Goal: Task Accomplishment & Management: Manage account settings

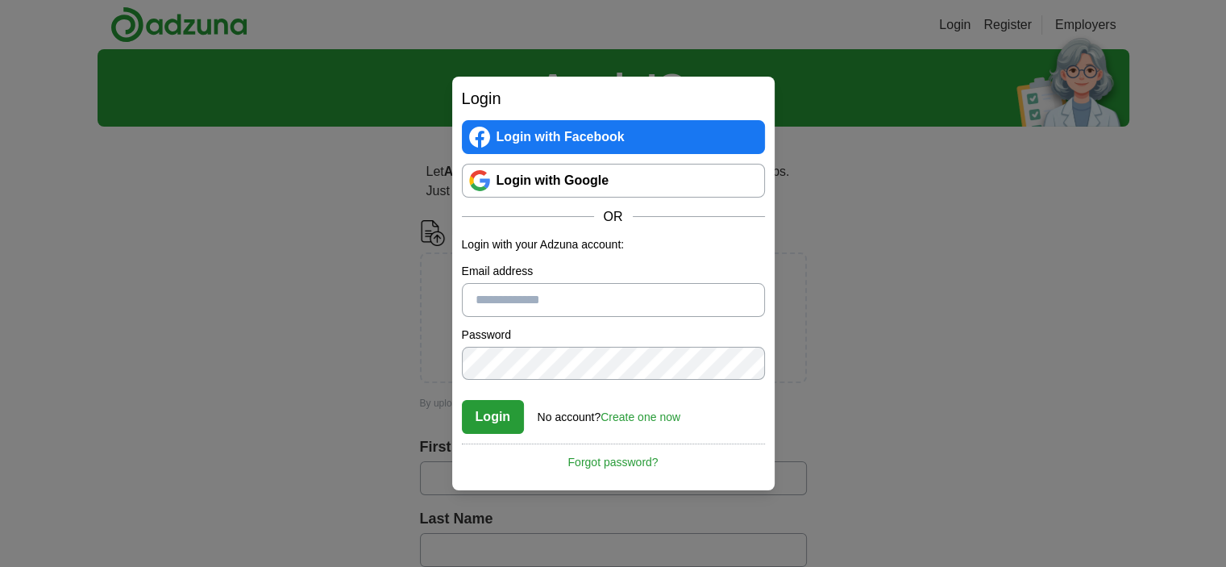
click at [656, 195] on link "Login with Google" at bounding box center [613, 181] width 303 height 34
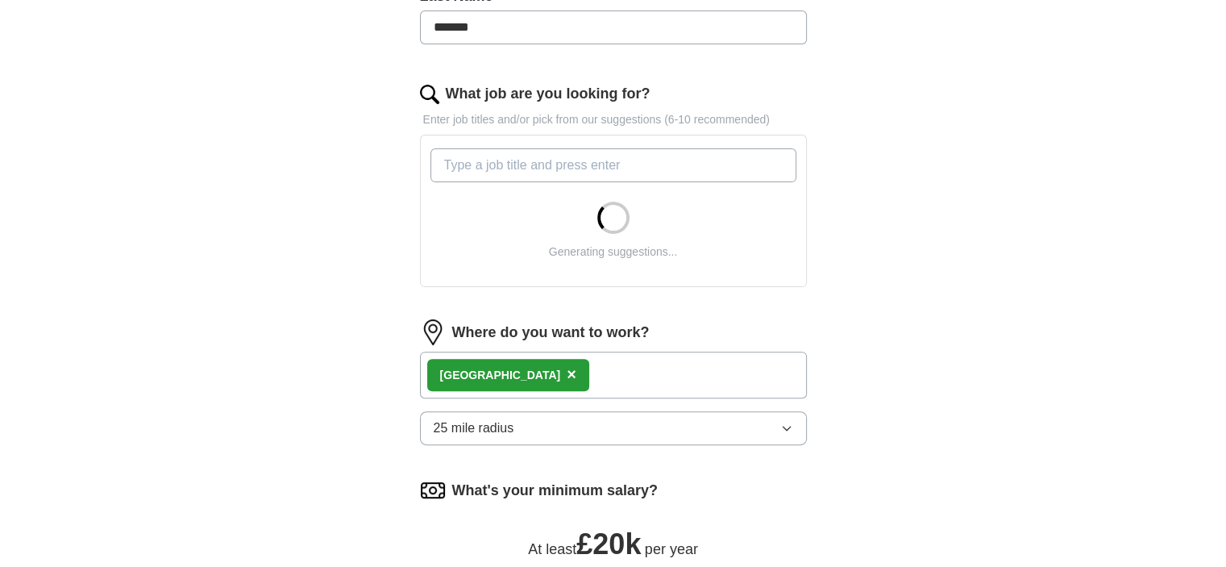
scroll to position [484, 0]
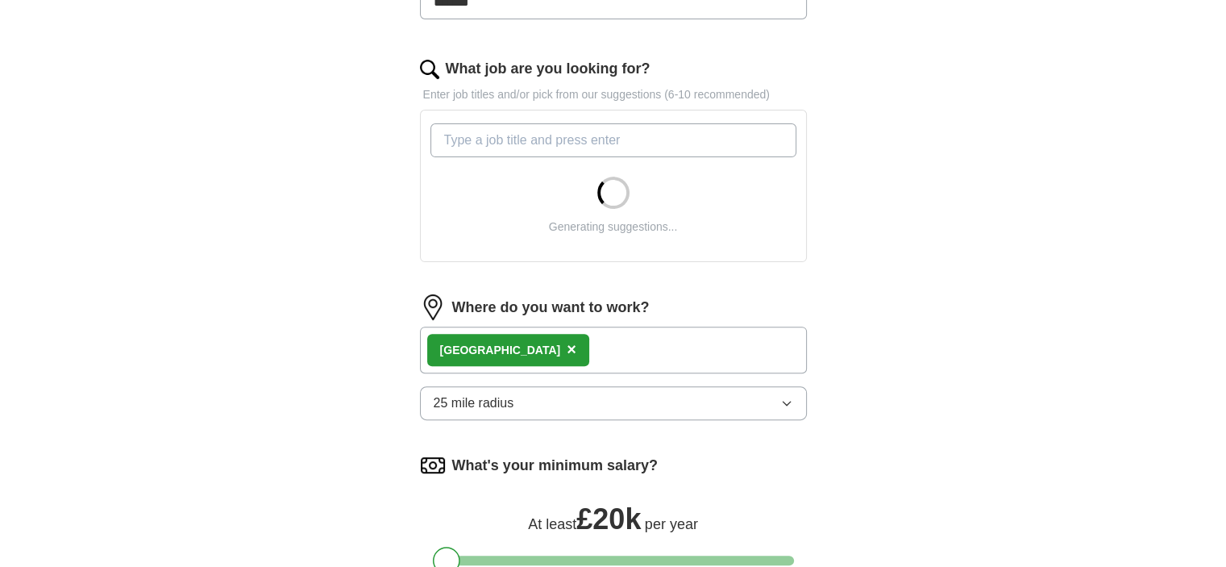
click at [638, 350] on div "London ×" at bounding box center [613, 349] width 387 height 47
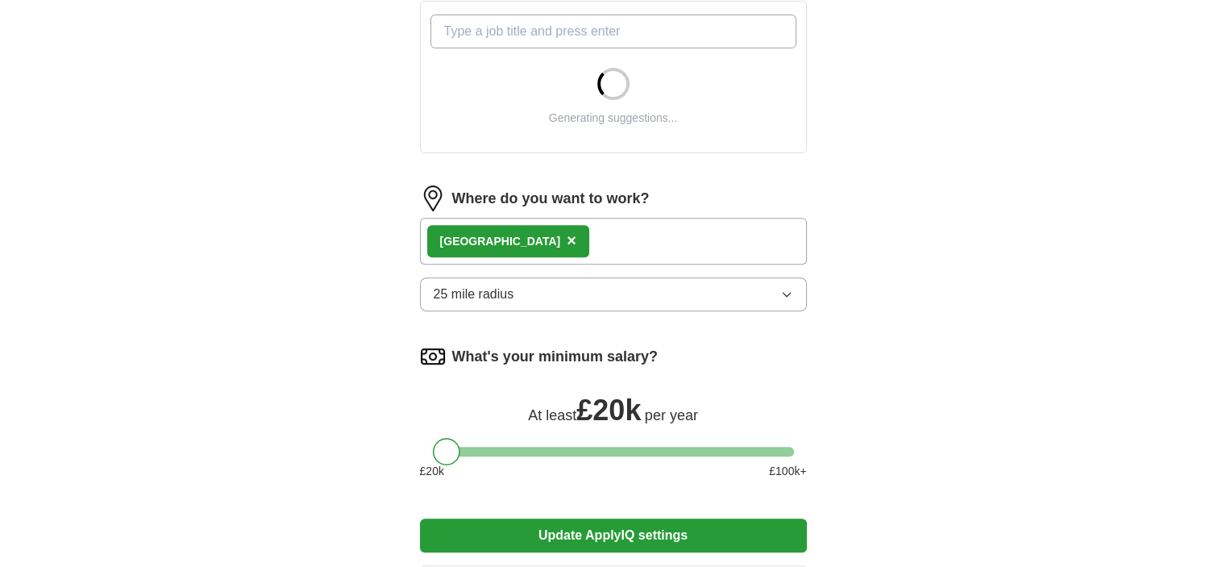
scroll to position [564, 0]
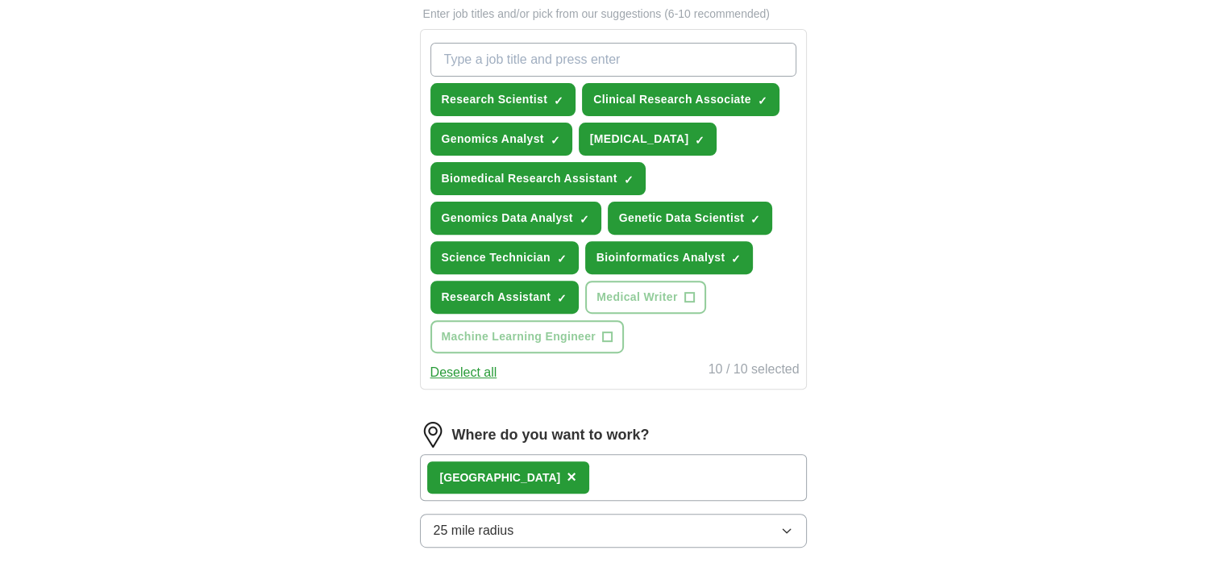
click at [567, 471] on span "×" at bounding box center [572, 477] width 10 height 18
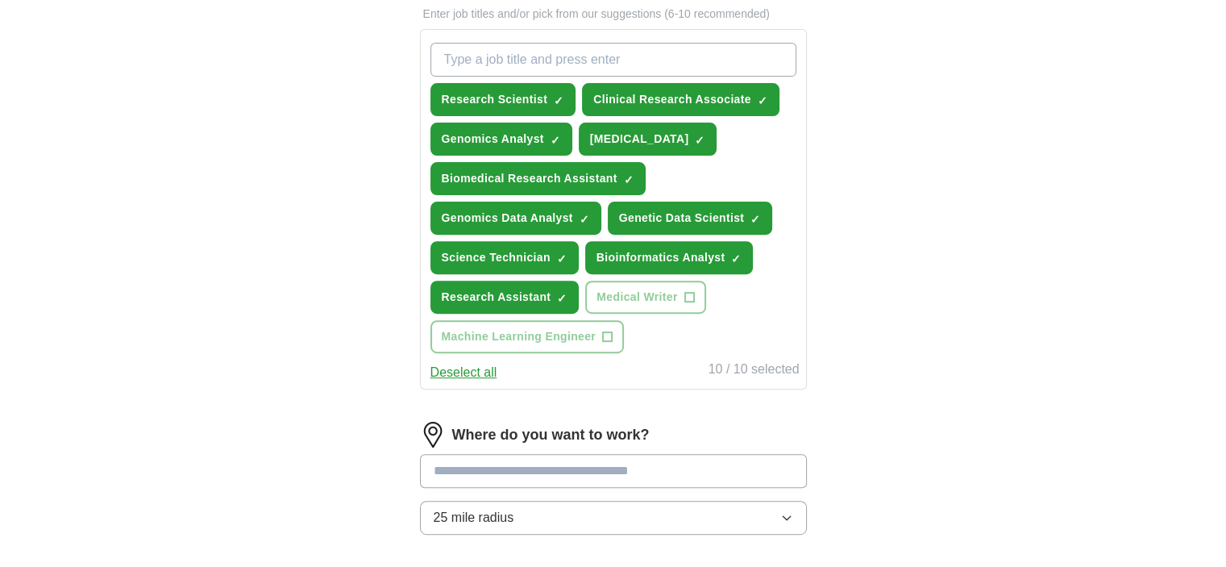
click at [487, 464] on input at bounding box center [613, 471] width 387 height 34
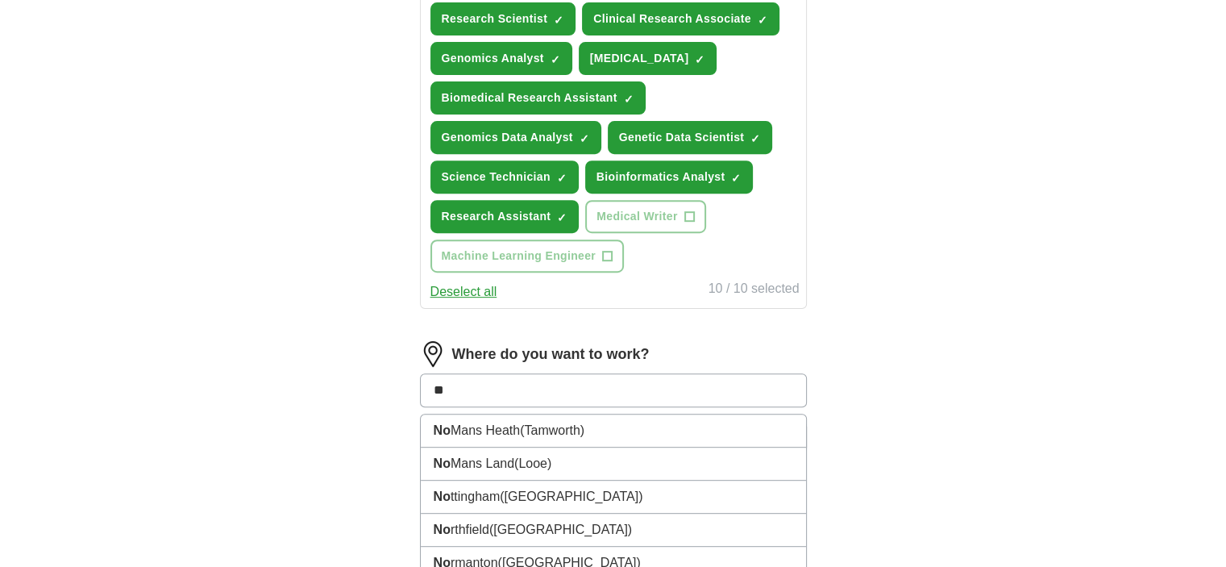
scroll to position [725, 0]
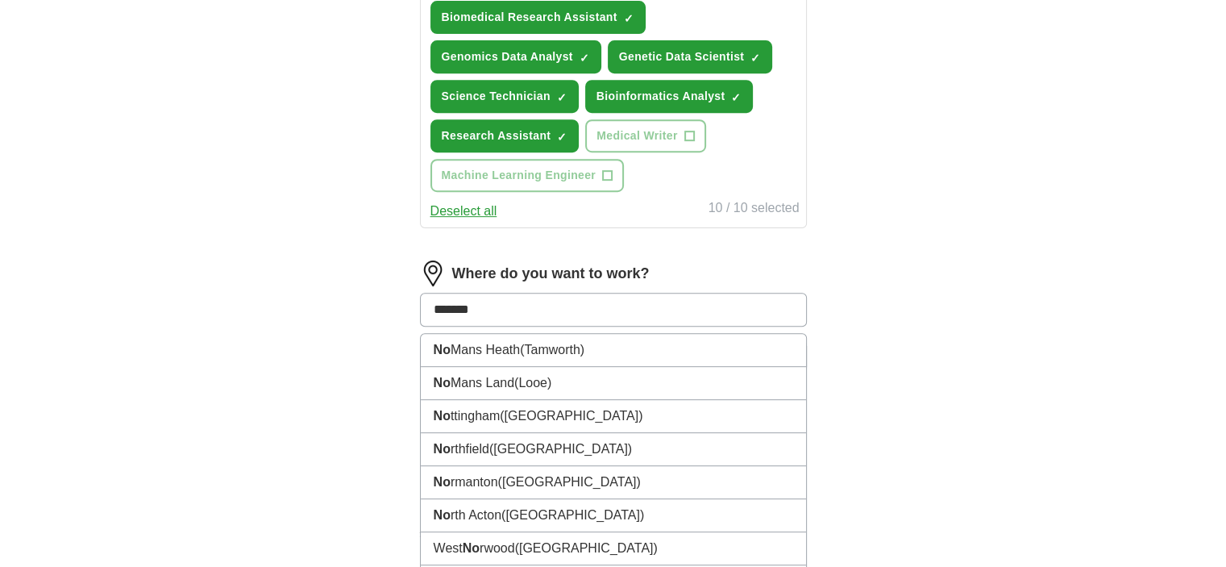
type input "********"
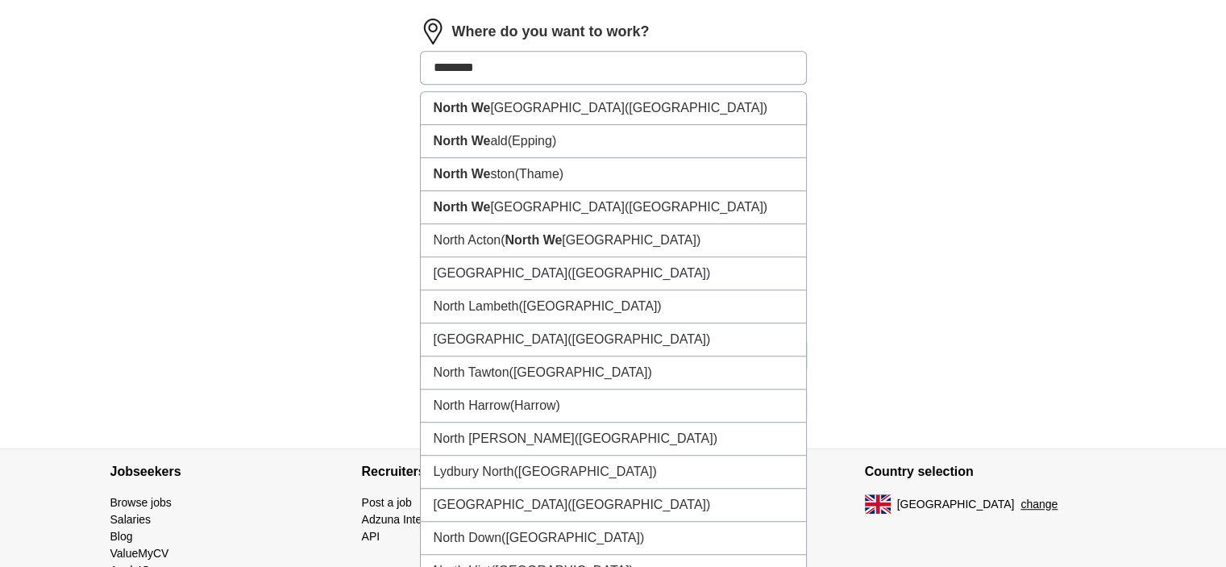
scroll to position [887, 0]
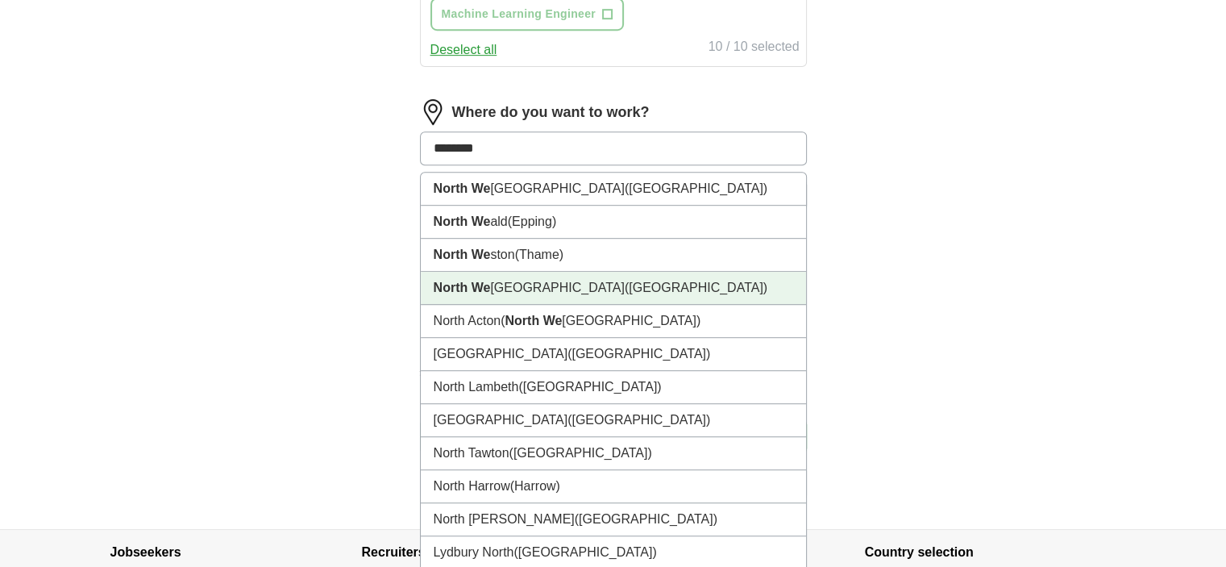
click at [625, 284] on span "(London)" at bounding box center [696, 288] width 143 height 14
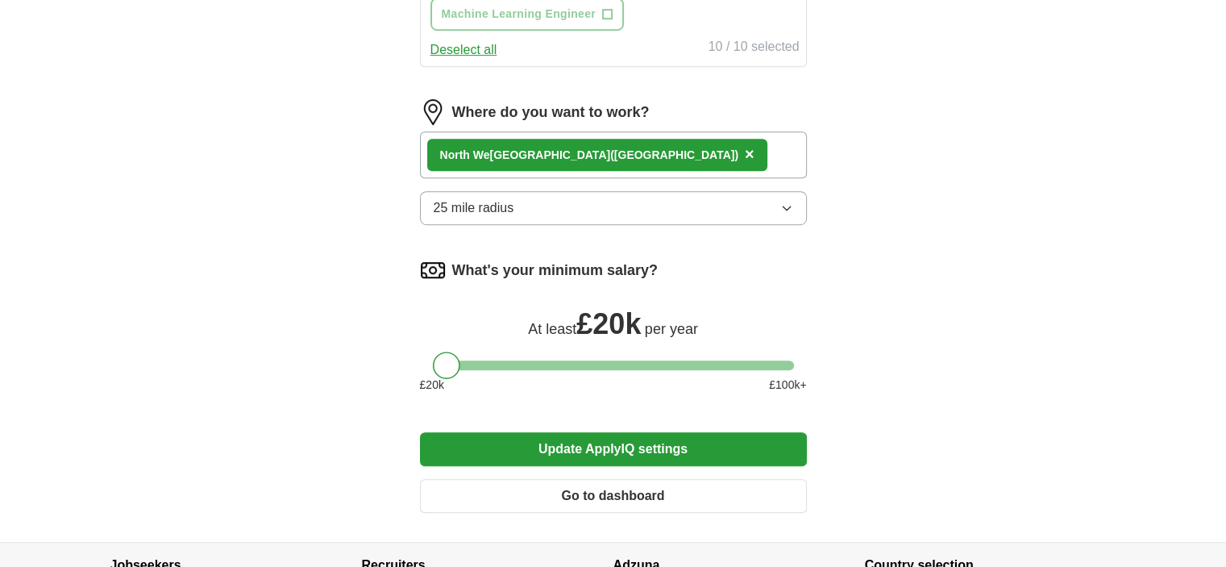
scroll to position [806, 0]
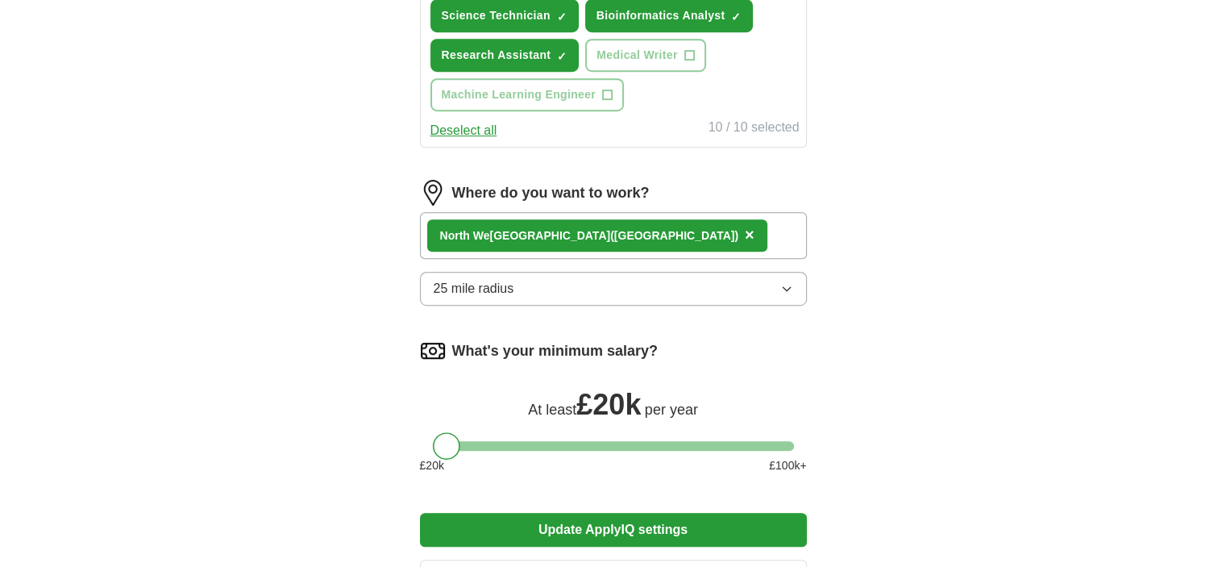
click at [761, 284] on button "25 mile radius" at bounding box center [613, 289] width 387 height 34
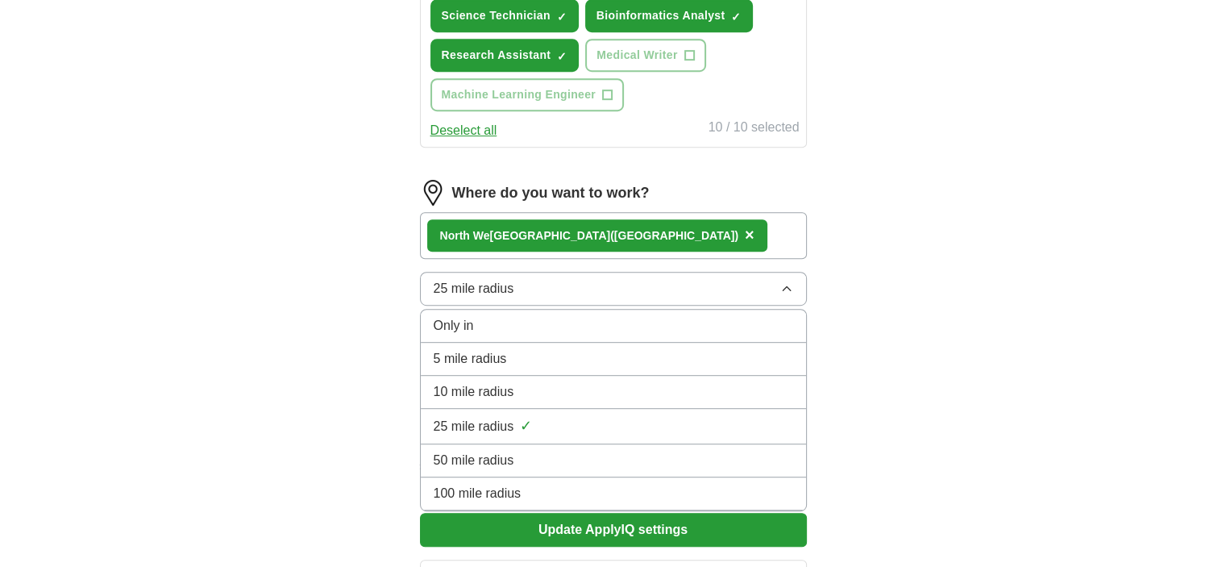
click at [761, 284] on button "25 mile radius" at bounding box center [613, 289] width 387 height 34
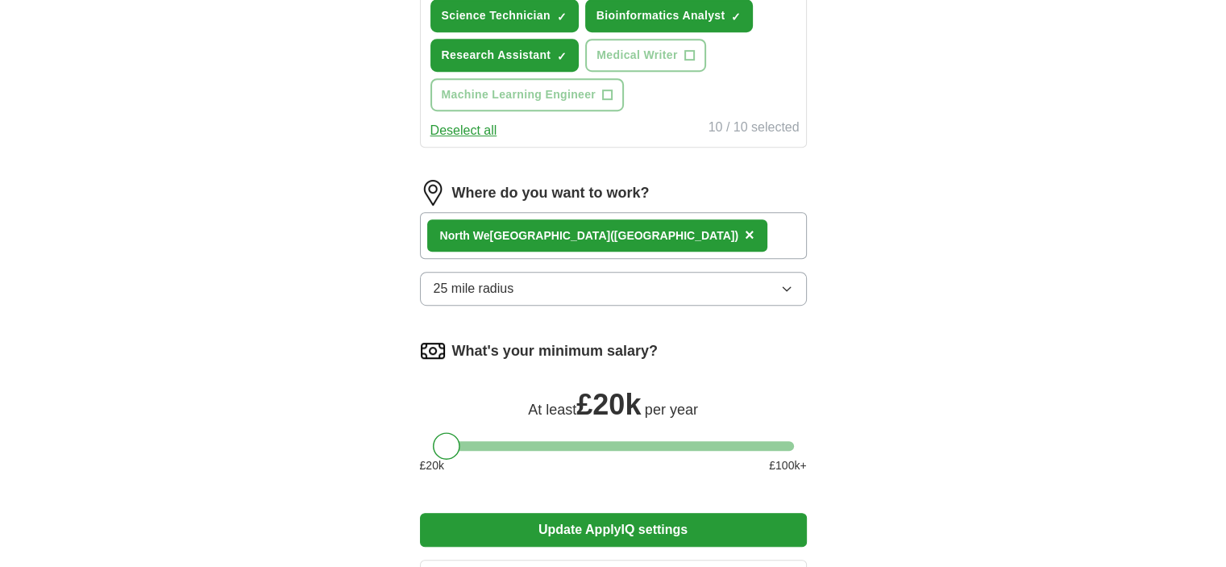
click at [761, 284] on button "25 mile radius" at bounding box center [613, 289] width 387 height 34
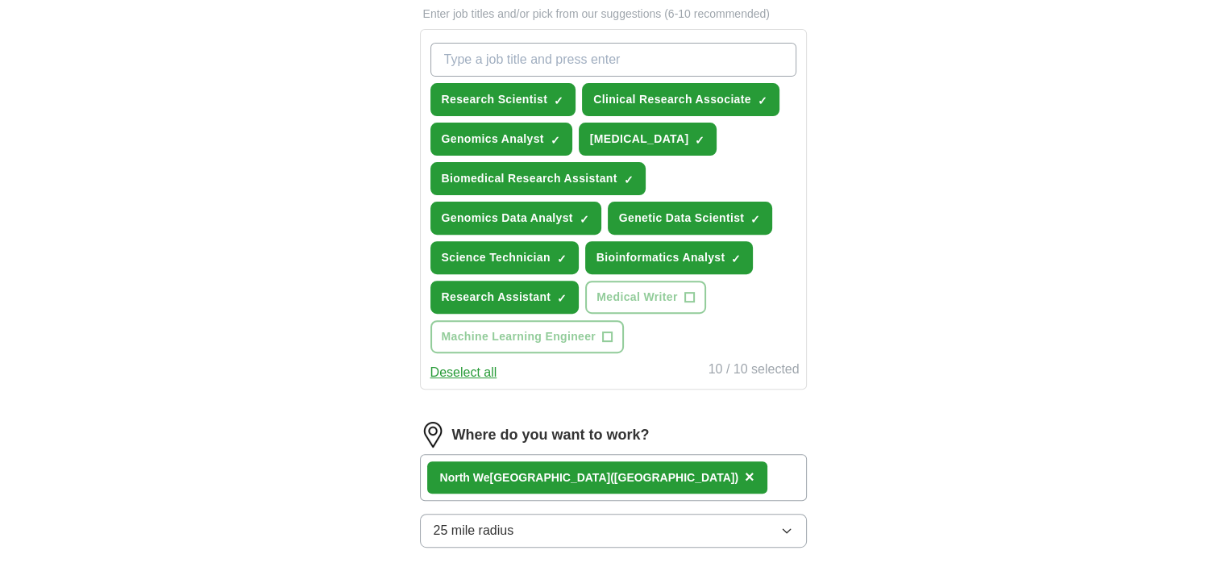
scroll to position [1033, 0]
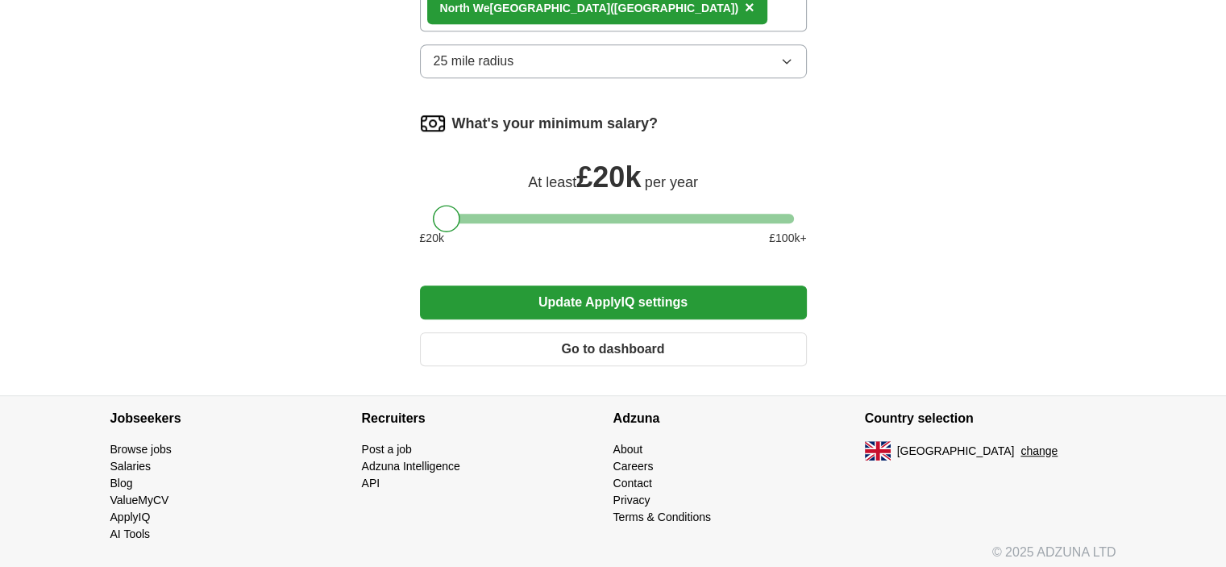
click at [669, 294] on button "Update ApplyIQ settings" at bounding box center [613, 302] width 387 height 34
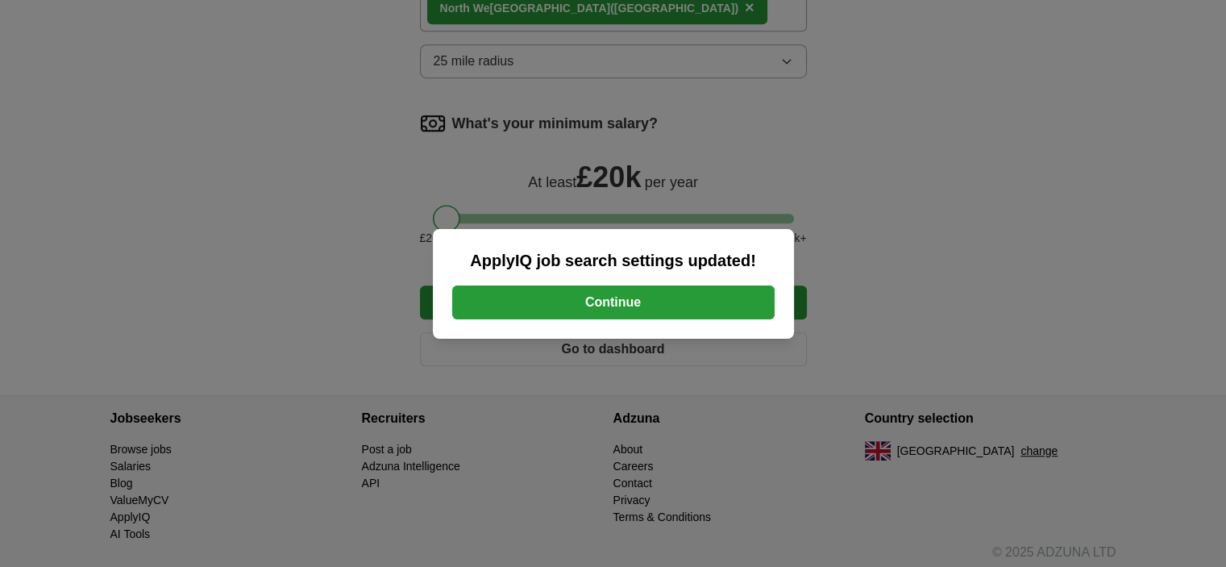
click at [676, 302] on button "Continue" at bounding box center [613, 302] width 322 height 34
